Goal: Task Accomplishment & Management: Manage account settings

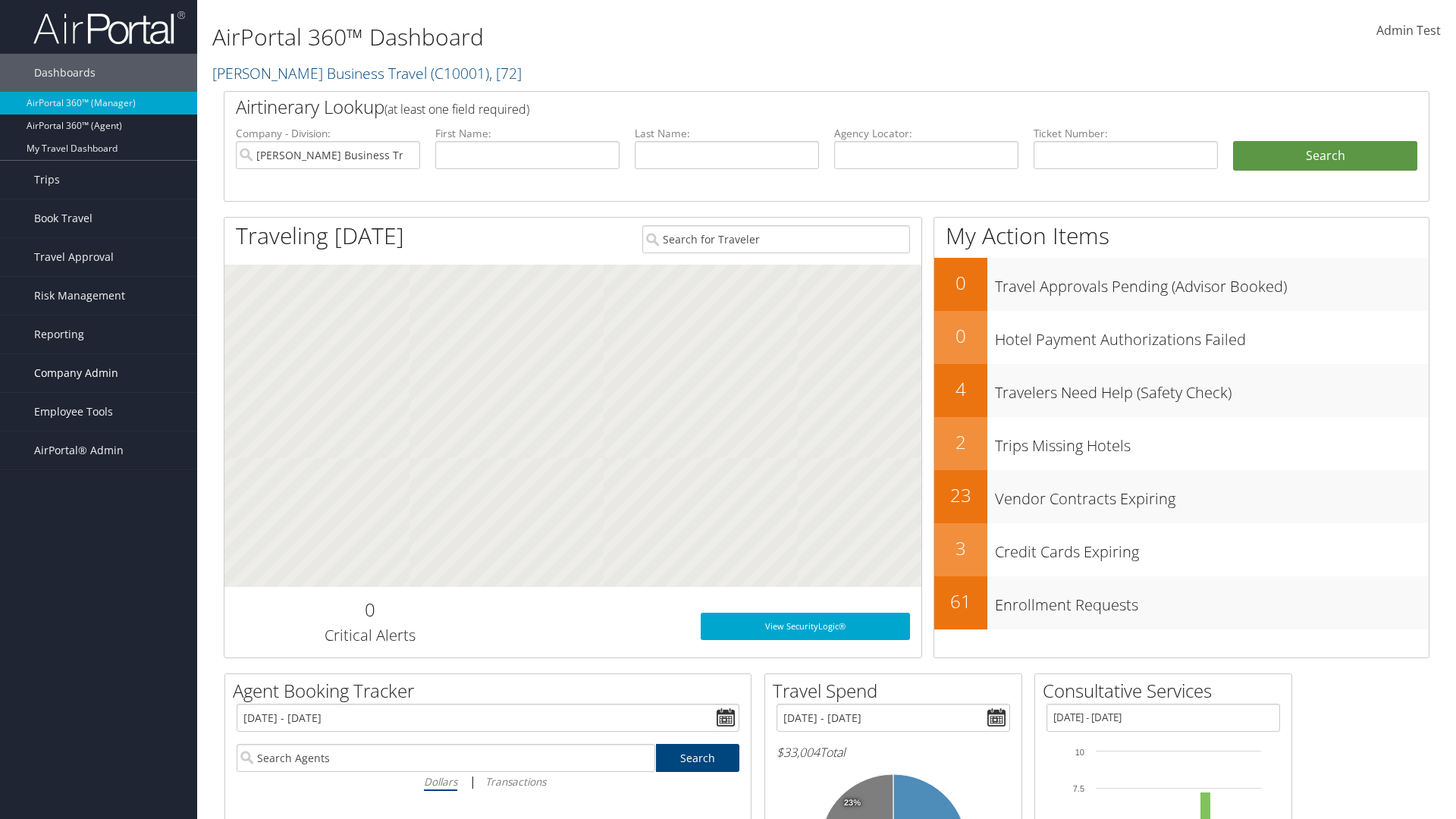
click at [99, 373] on span "Company Admin" at bounding box center [76, 372] width 85 height 37
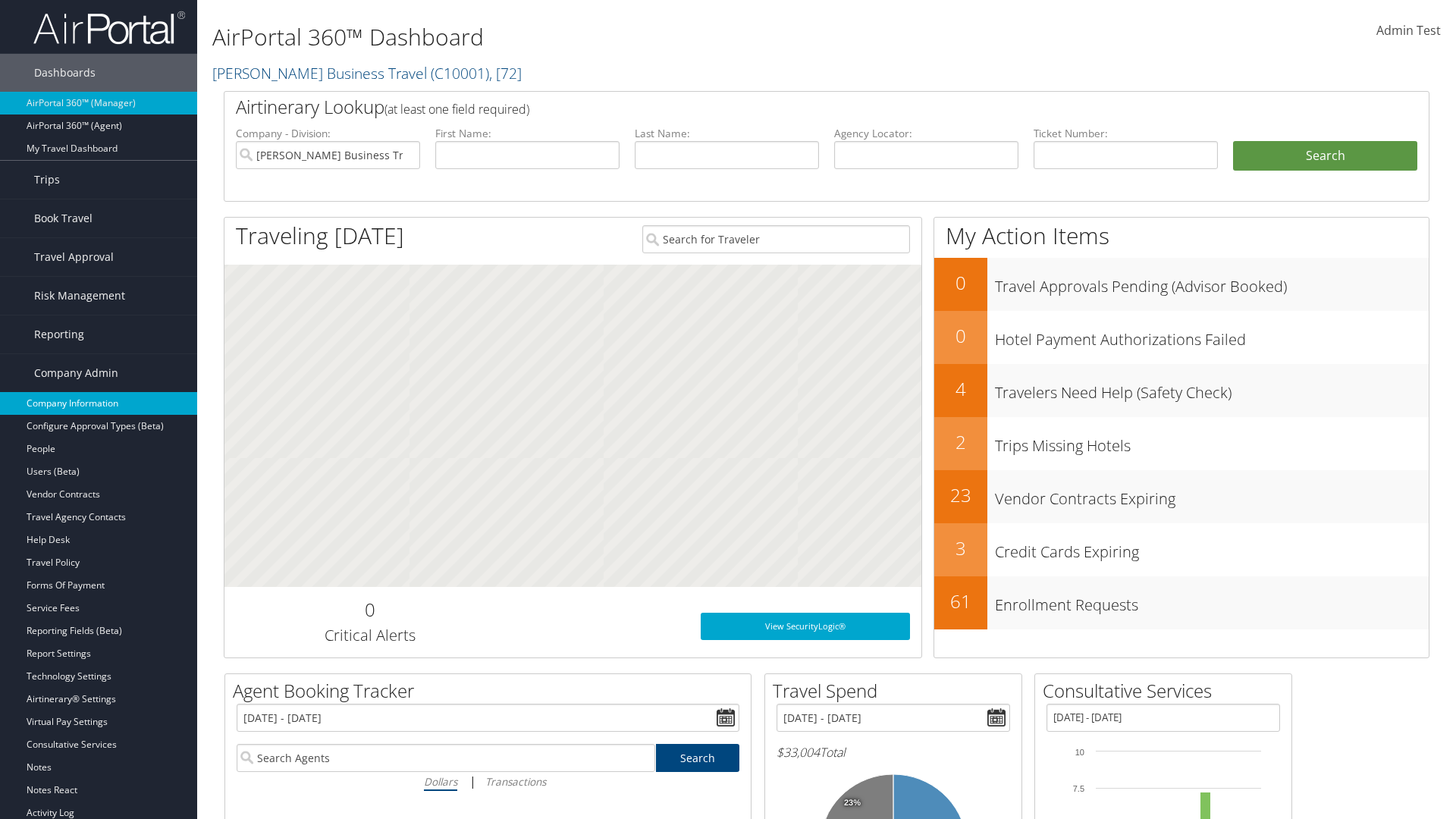
click at [99, 404] on link "Company Information" at bounding box center [98, 404] width 197 height 23
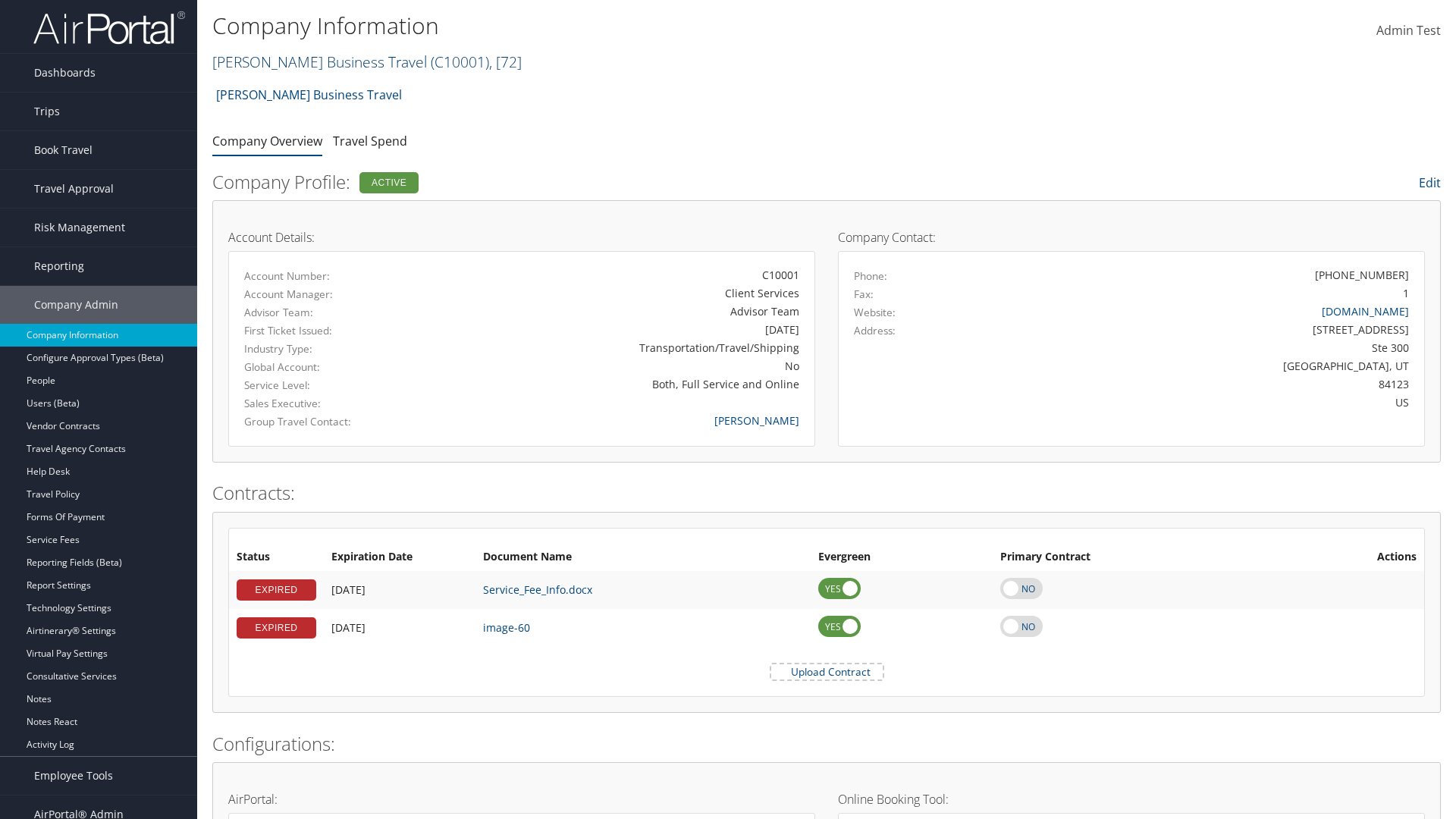
click at [312, 62] on link "[PERSON_NAME] Business Travel ( C10001 ) , [ 72 ]" at bounding box center [367, 62] width 309 height 20
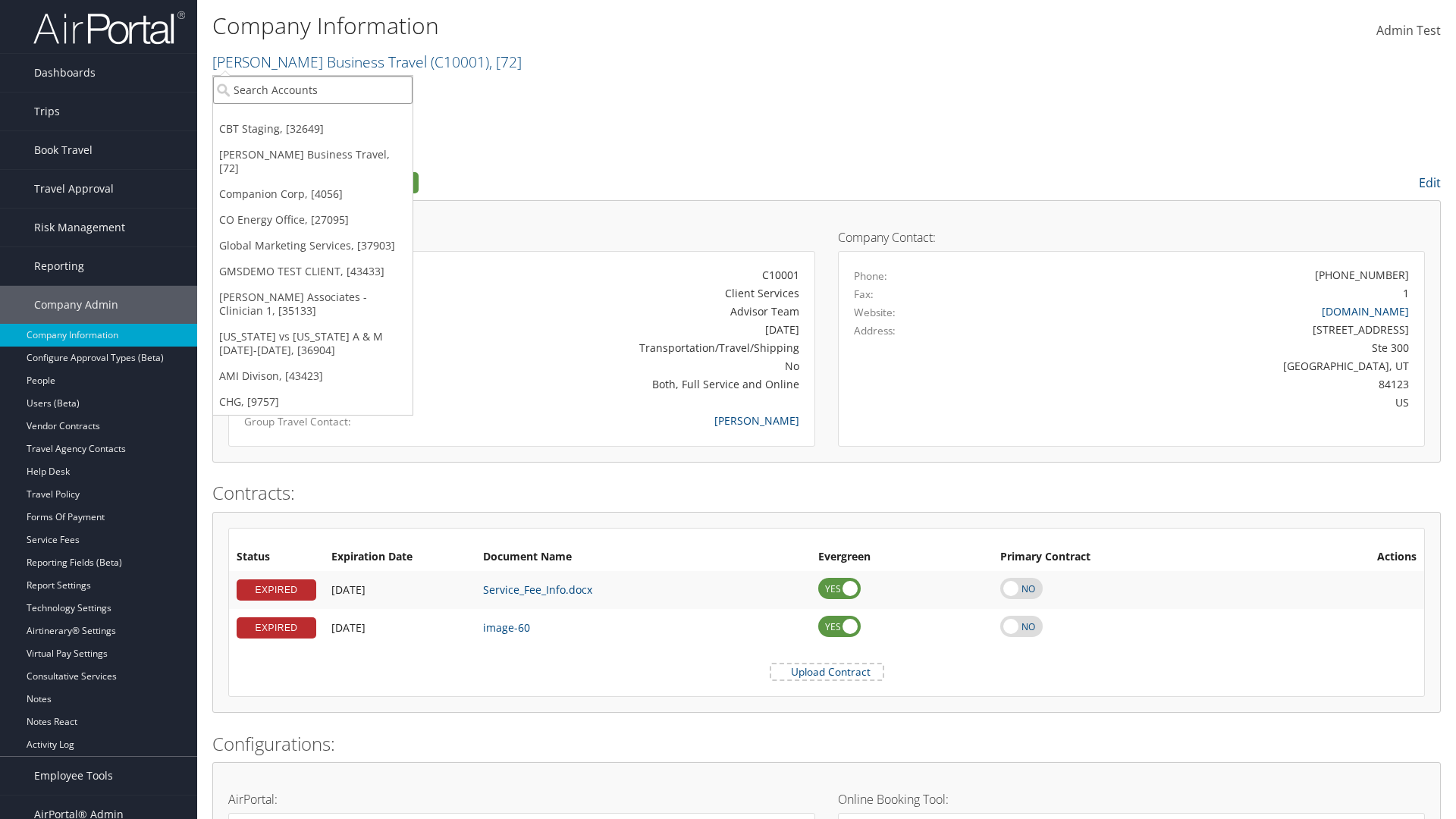
click at [312, 89] on input "search" at bounding box center [312, 89] width 199 height 28
type input "CBTSTG"
click at [312, 117] on div "CBT Staging (CBTSTG), [32649]" at bounding box center [312, 117] width 216 height 13
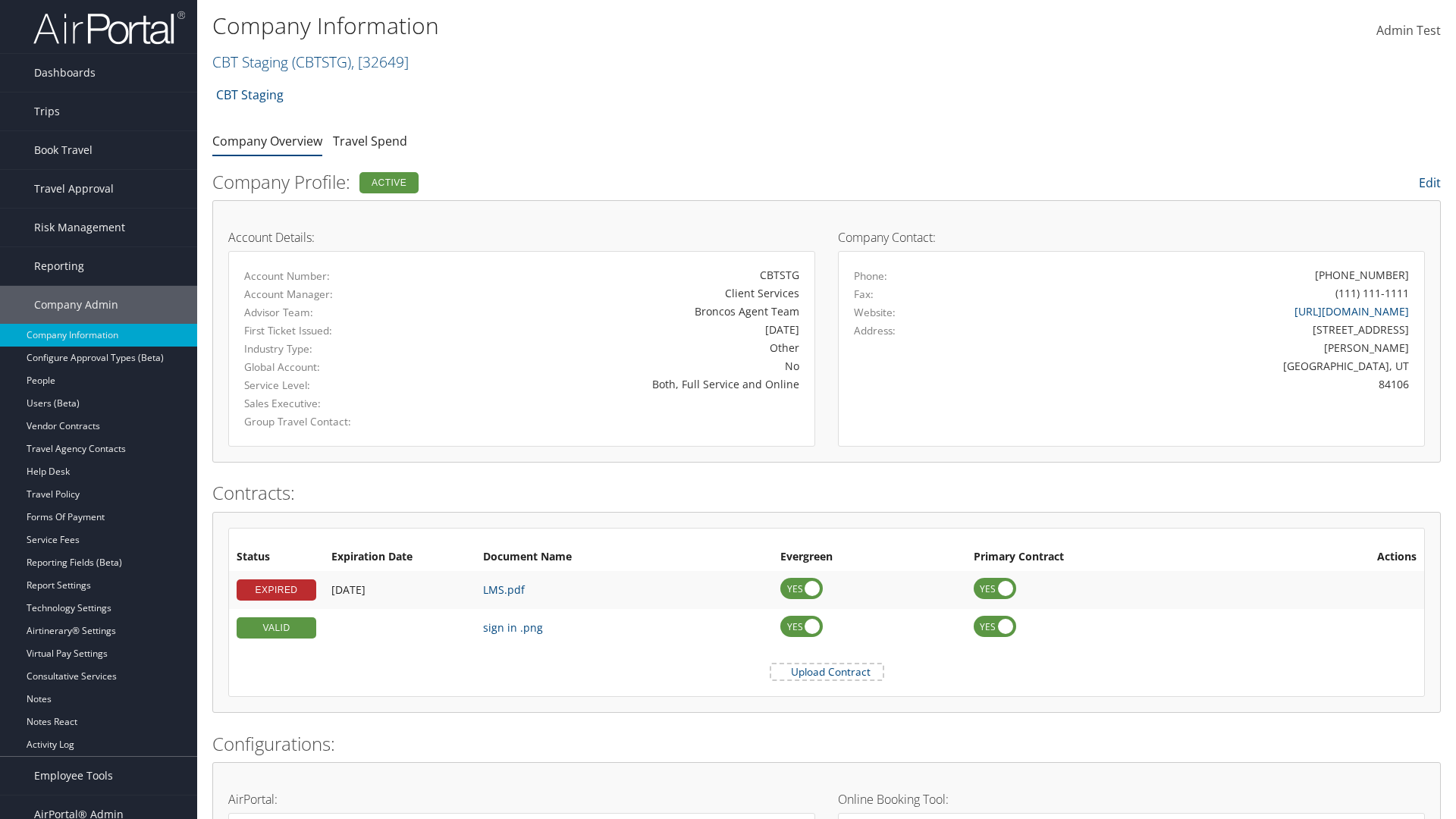
scroll to position [704, 0]
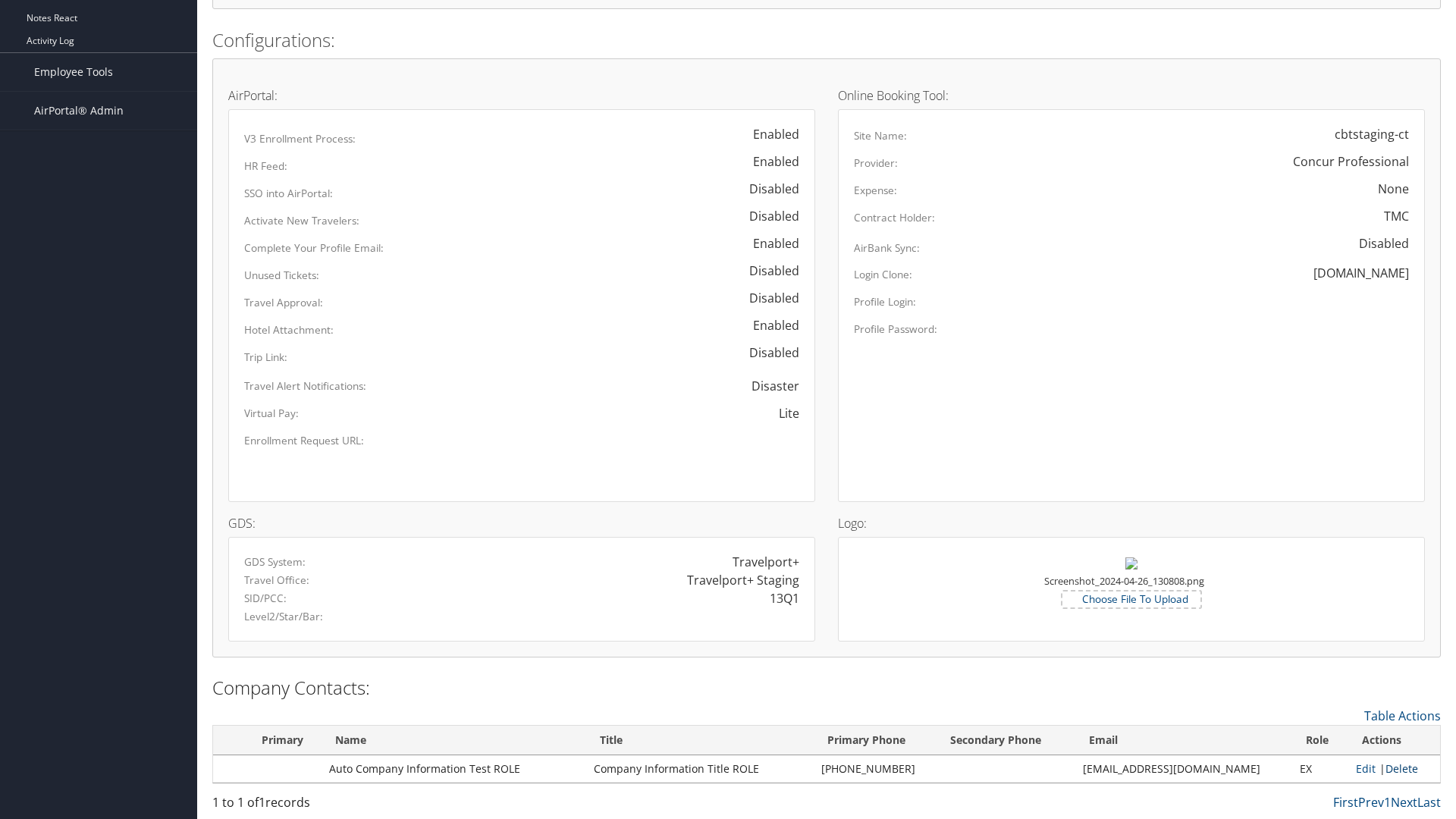
click at [1395, 768] on link "Delete" at bounding box center [1401, 768] width 33 height 14
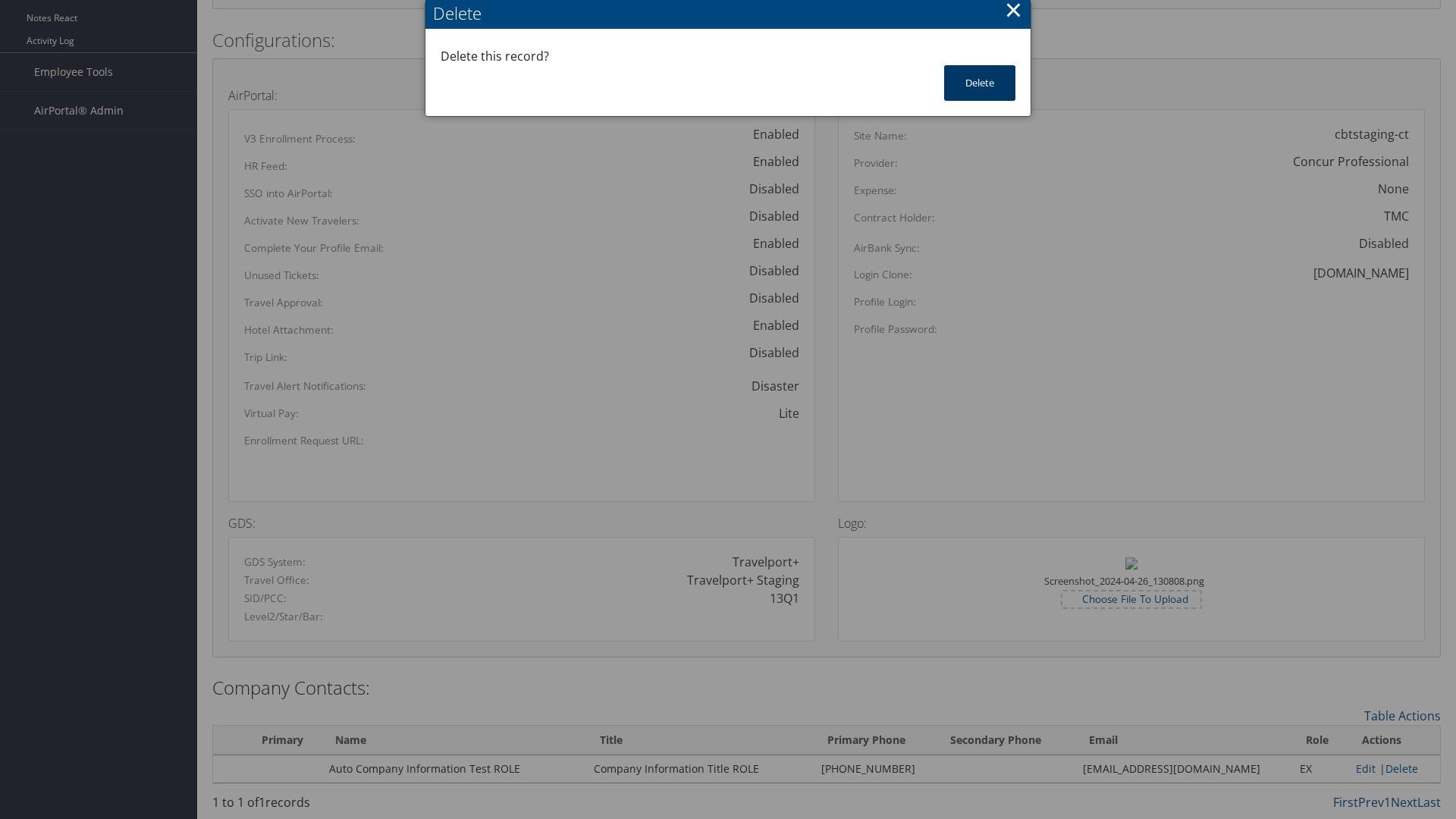
click at [979, 83] on button "Delete" at bounding box center [979, 83] width 71 height 36
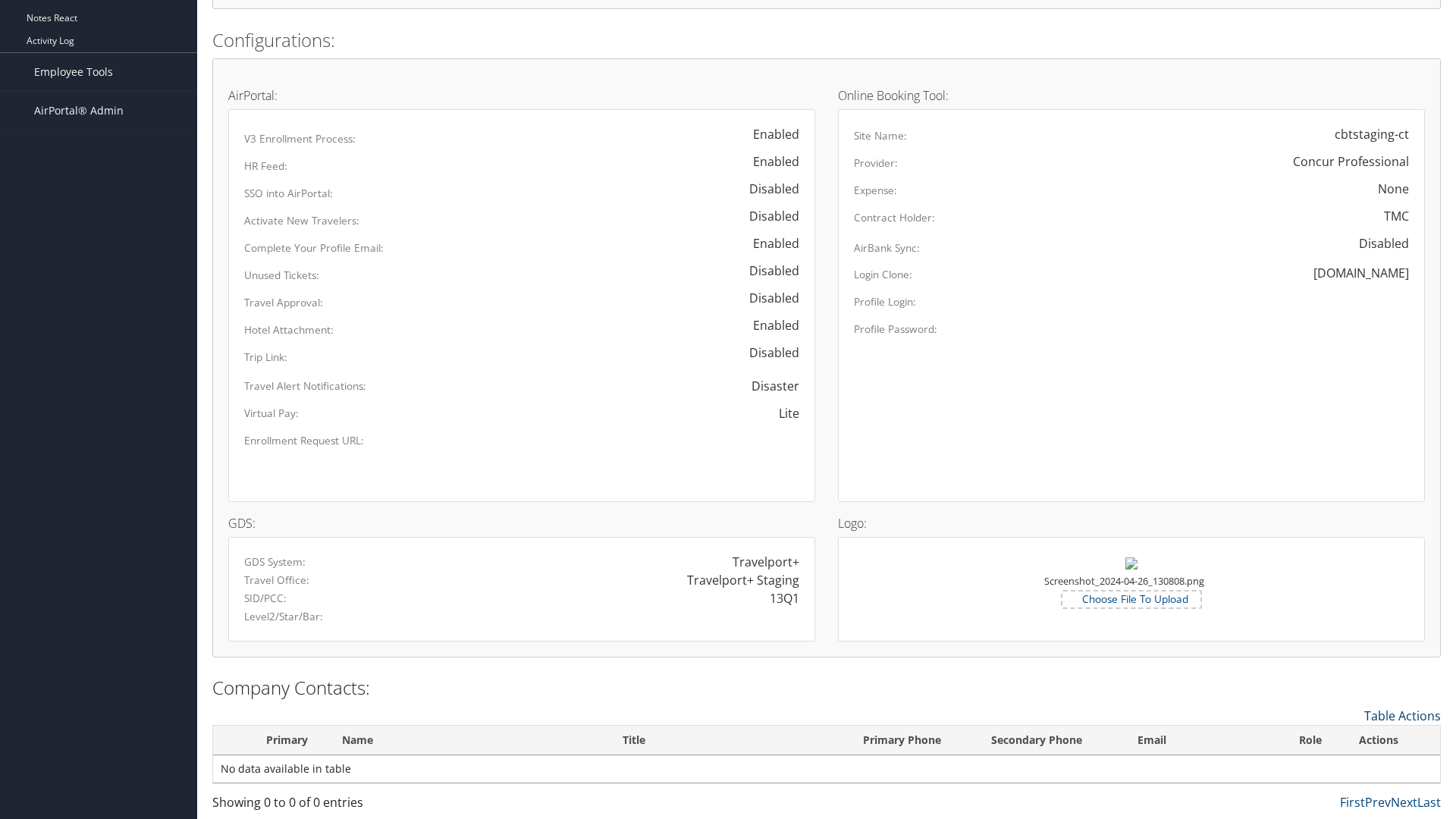
click at [1402, 715] on link "Table Actions" at bounding box center [1402, 715] width 77 height 16
click at [1340, 738] on link "New Contact" at bounding box center [1340, 739] width 199 height 26
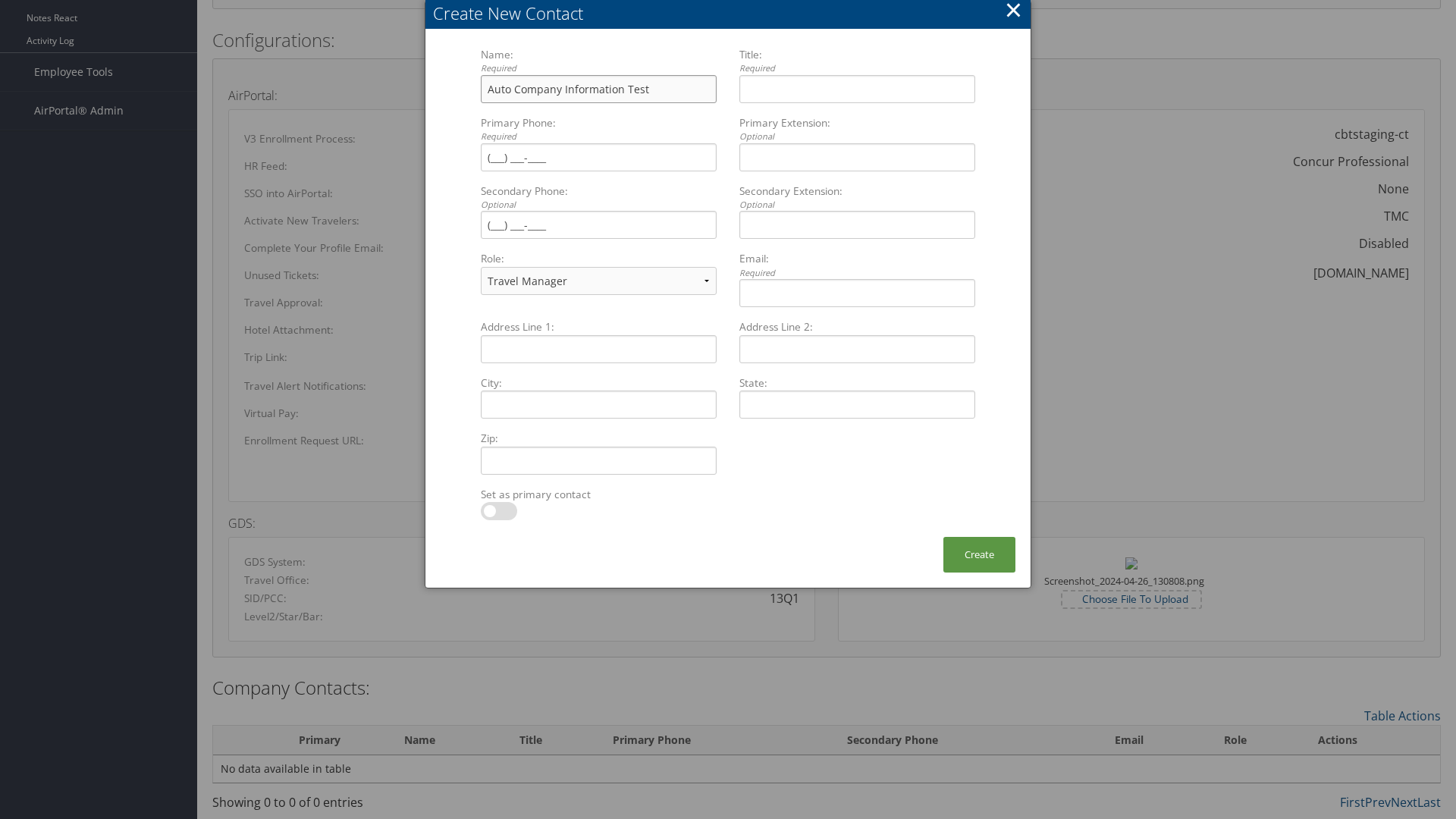
type input "Auto Company Information Test"
type input "Company Information Title"
type input "[PHONE_NUMBER]"
select select "EX"
type input "[PHONE_NUMBER]"
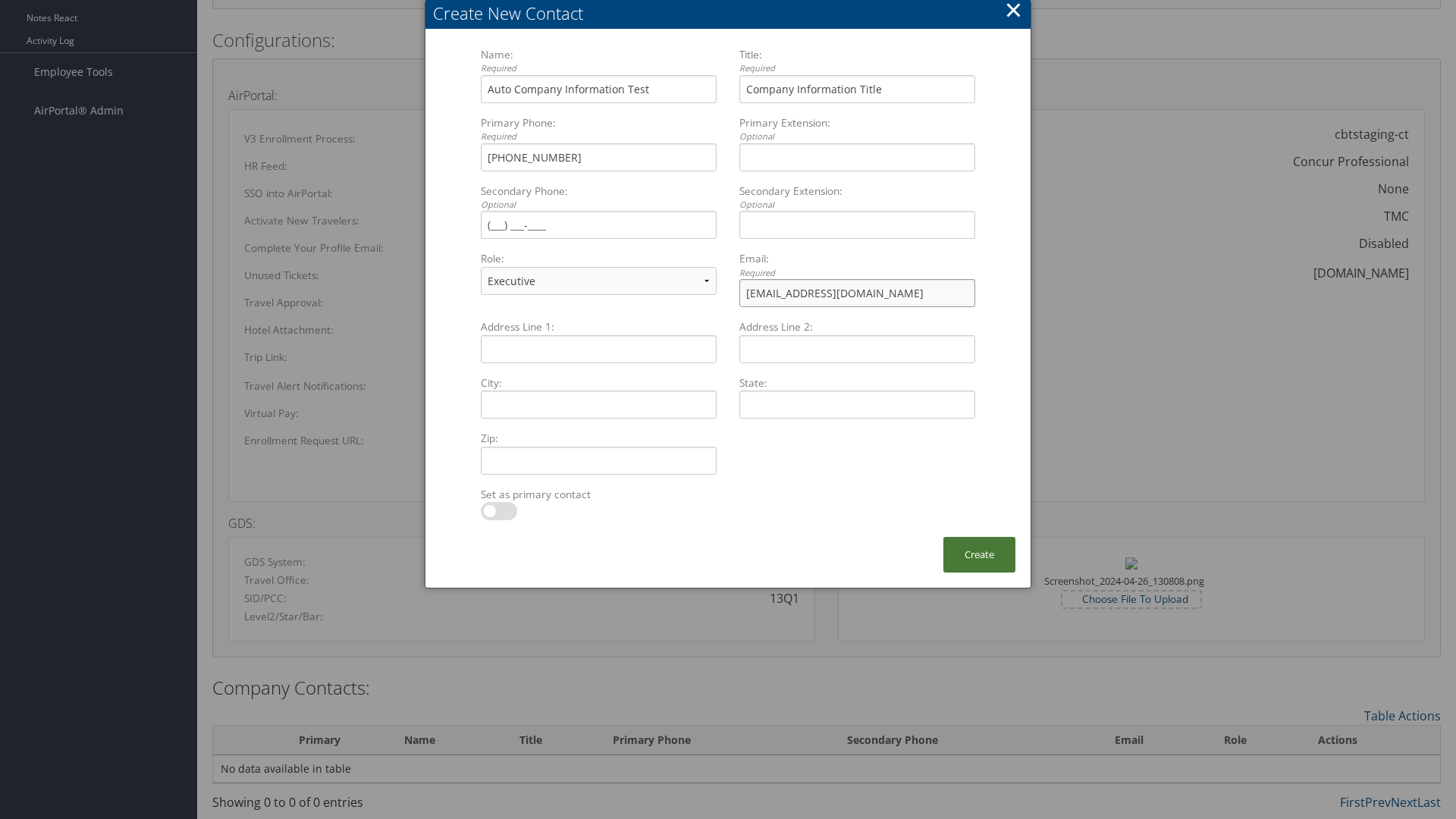
type input "test@cbtravel.com"
click at [978, 555] on button "Create" at bounding box center [978, 554] width 72 height 36
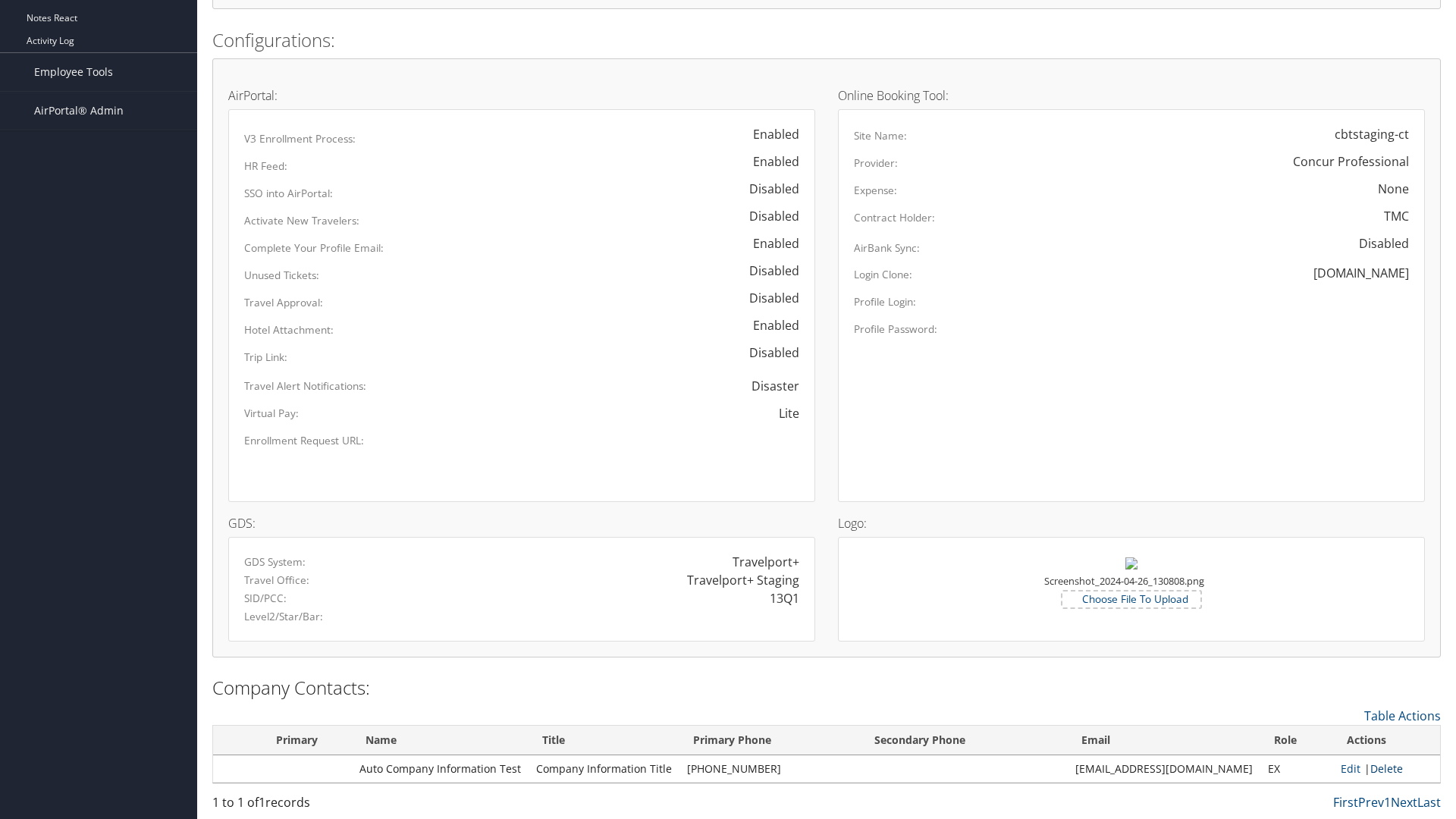
click at [1380, 768] on link "Delete" at bounding box center [1386, 768] width 33 height 14
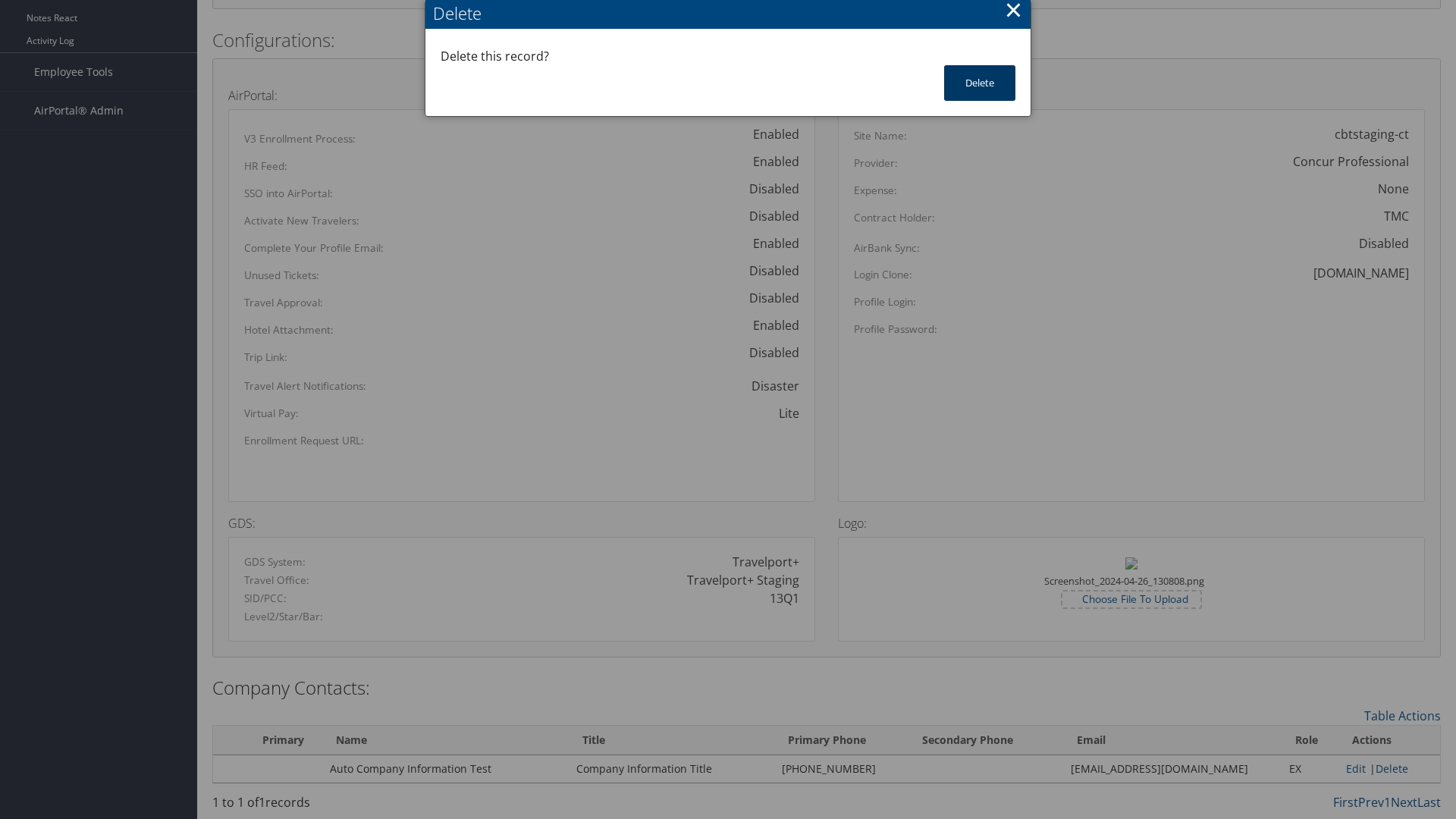
click at [979, 83] on button "Delete" at bounding box center [979, 83] width 71 height 36
